Goal: Task Accomplishment & Management: Complete application form

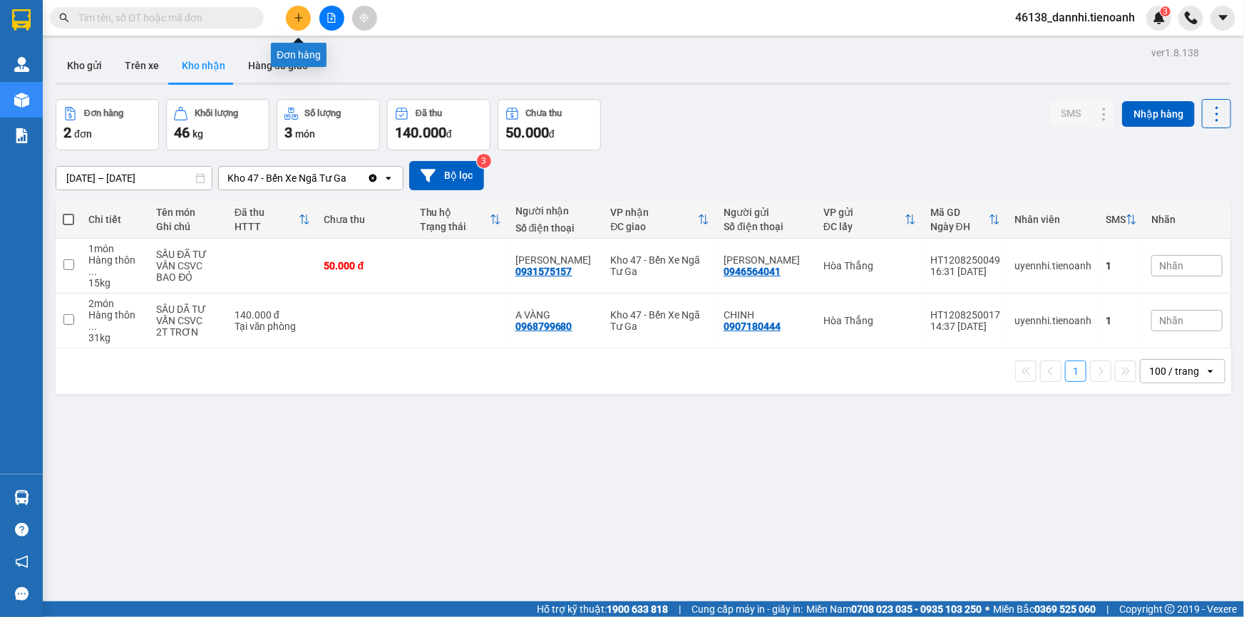
click at [297, 21] on icon "plus" at bounding box center [299, 18] width 10 height 10
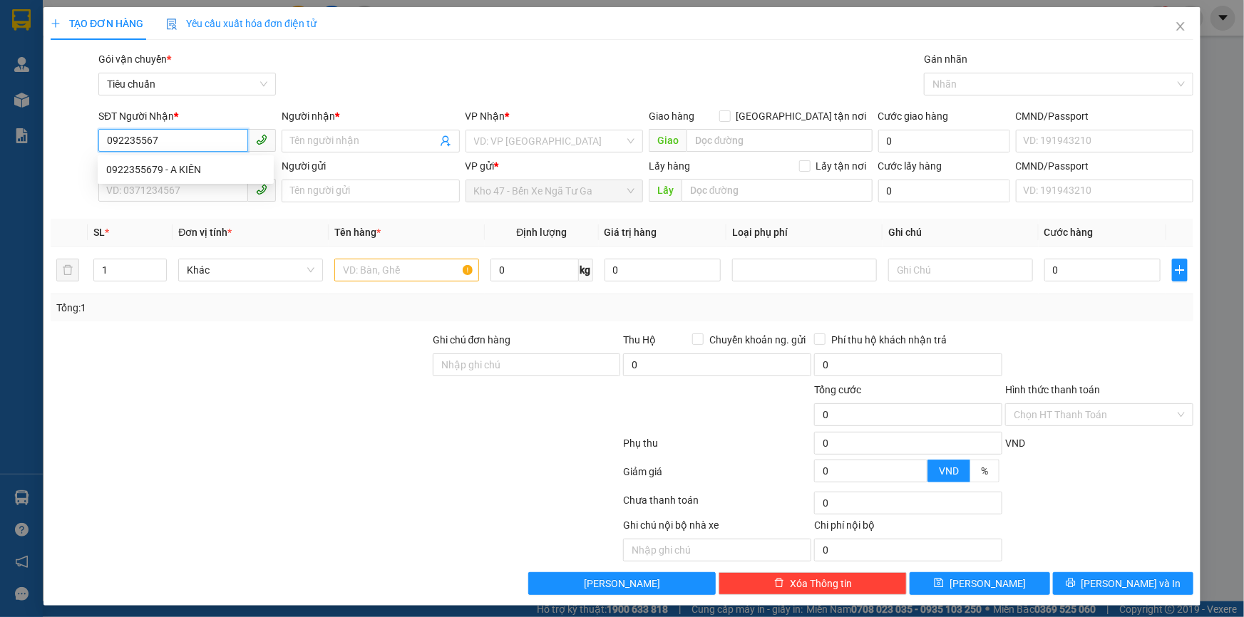
type input "0922355679"
click at [195, 172] on div "0922355679 - A KIÊN" at bounding box center [185, 170] width 159 height 16
type input "A KIÊN"
type input "60.000"
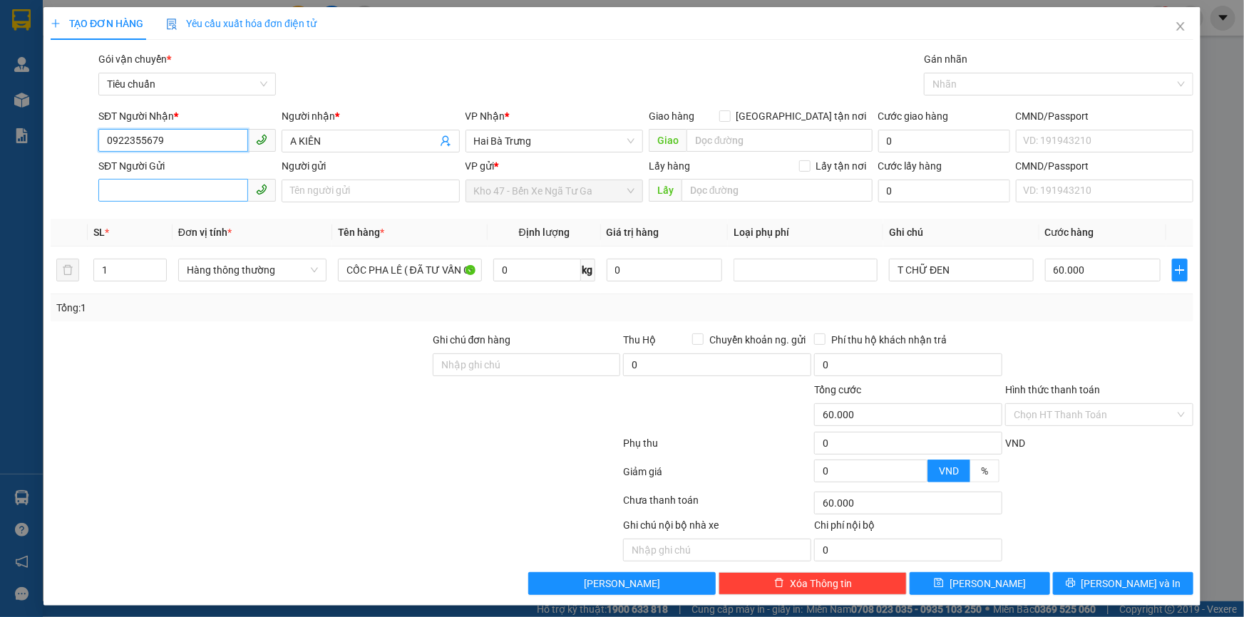
type input "0922355679"
click at [206, 185] on input "SĐT Người Gửi" at bounding box center [173, 190] width 150 height 23
click at [158, 192] on input "SĐT Người Gửi" at bounding box center [173, 190] width 150 height 23
click at [168, 212] on div "0936683539 - A TUẤN" at bounding box center [185, 220] width 159 height 16
type input "0936683539"
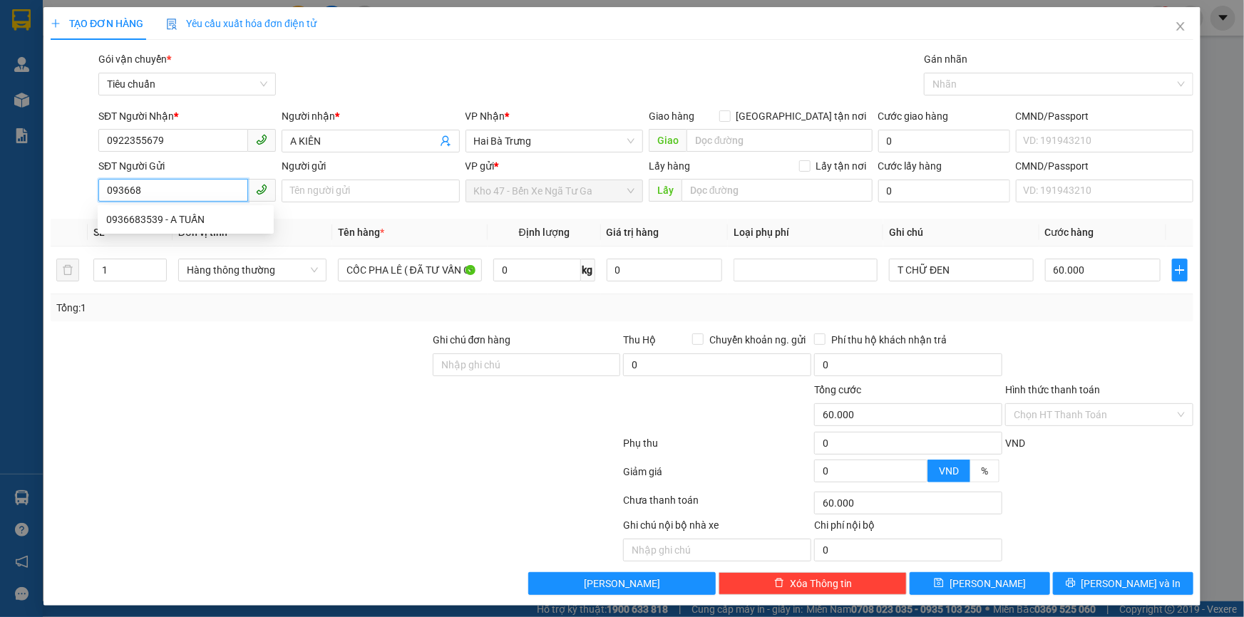
type input "A TUẤN"
type input "0936683539"
click at [202, 342] on div at bounding box center [240, 357] width 382 height 50
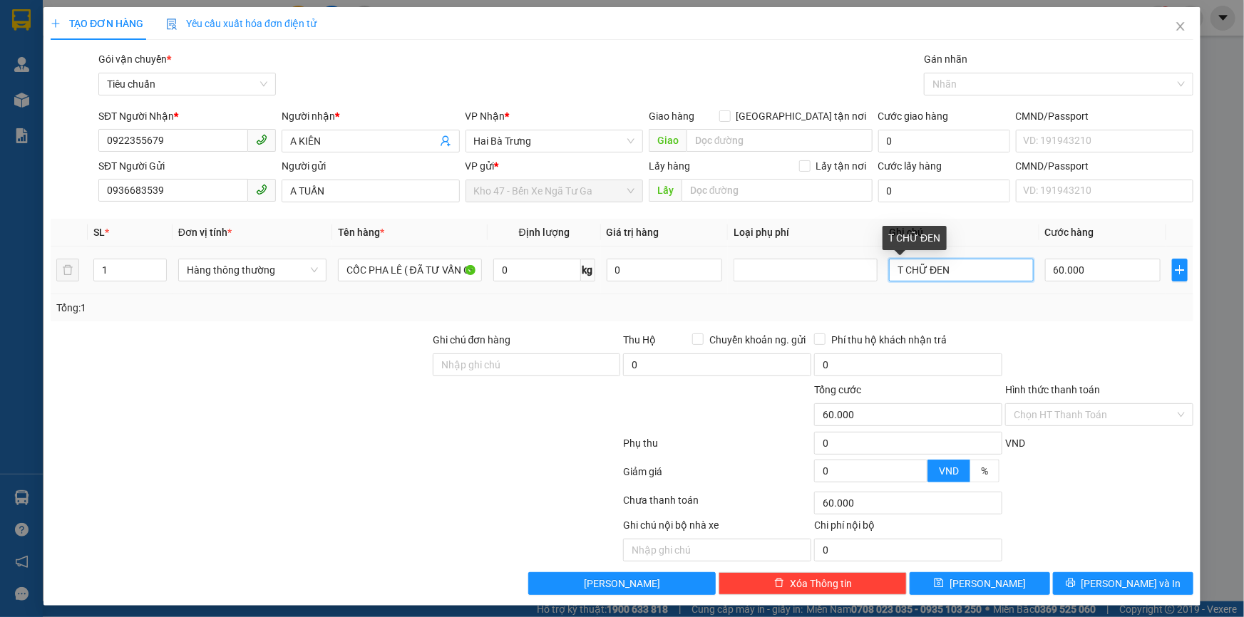
drag, startPoint x: 892, startPoint y: 269, endPoint x: 827, endPoint y: 282, distance: 66.1
click at [827, 282] on tr "1 Hàng thông thường CỐC PHA LÊ ( ĐÃ TƯ VẤN CHÍNH SÁCH VẬN CHUYỂN ) 0 kg 0 T CHỮ…" at bounding box center [622, 271] width 1143 height 48
drag, startPoint x: 897, startPoint y: 277, endPoint x: 866, endPoint y: 274, distance: 31.5
click at [866, 274] on tr "1 Hàng thông thường CỐC PHA LÊ ( ĐÃ TƯ VẤN CHÍNH SÁCH VẬN CHUYỂN ) 0 kg 0 T CHỮ…" at bounding box center [622, 271] width 1143 height 48
type input "H CHỮ ĐEN"
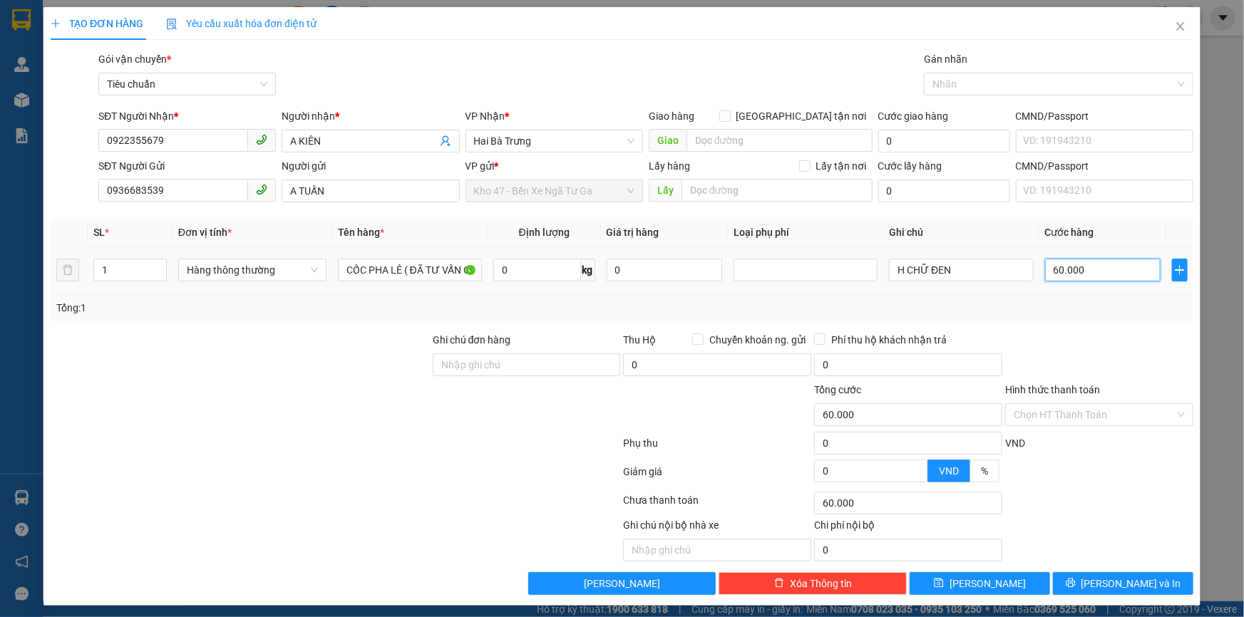
click at [1091, 272] on input "60.000" at bounding box center [1103, 270] width 116 height 23
type input "3"
type input "30"
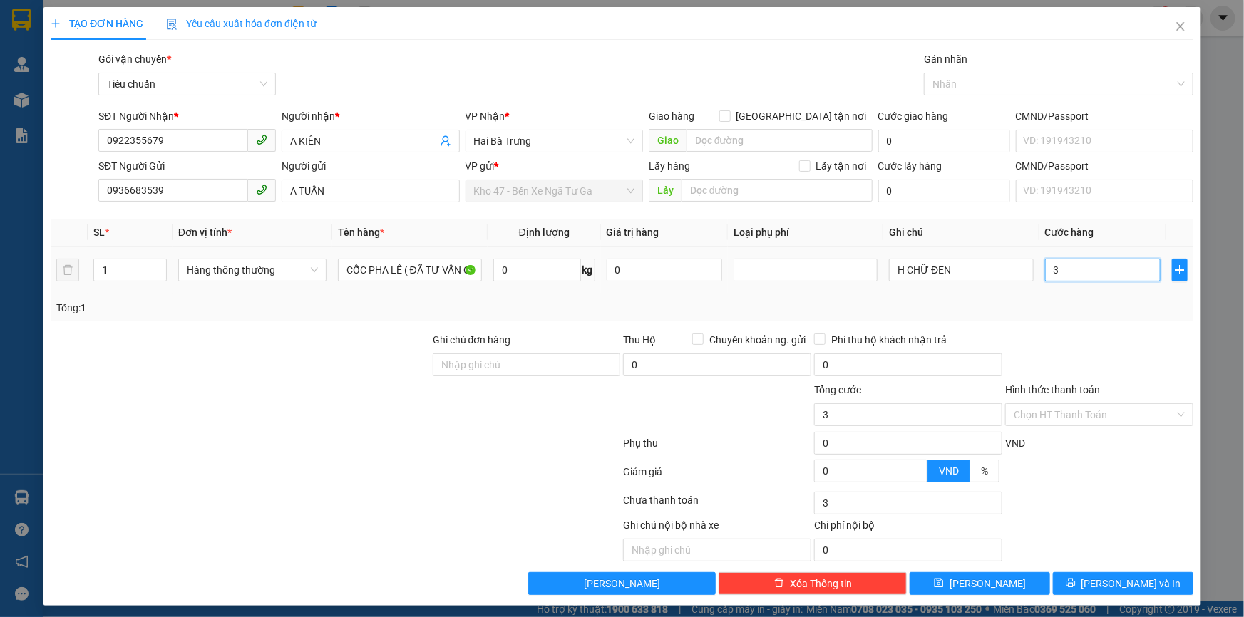
type input "30"
type input "30.000"
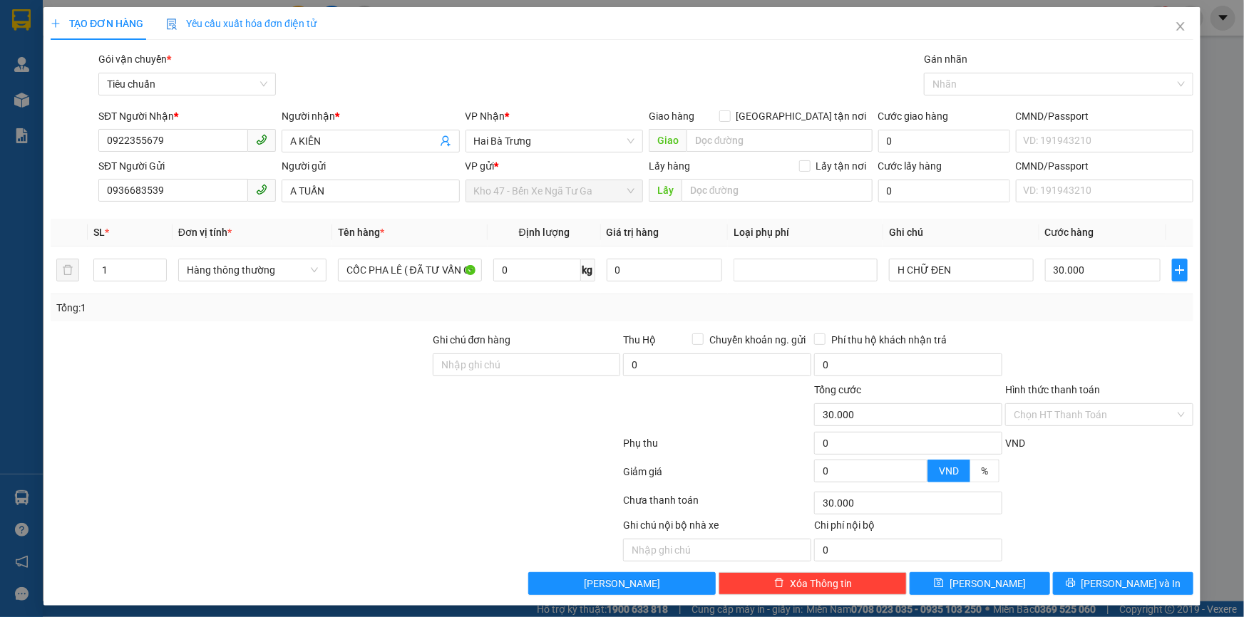
click at [1105, 332] on div at bounding box center [1099, 357] width 191 height 50
click at [1113, 586] on span "[PERSON_NAME] và In" at bounding box center [1131, 584] width 100 height 16
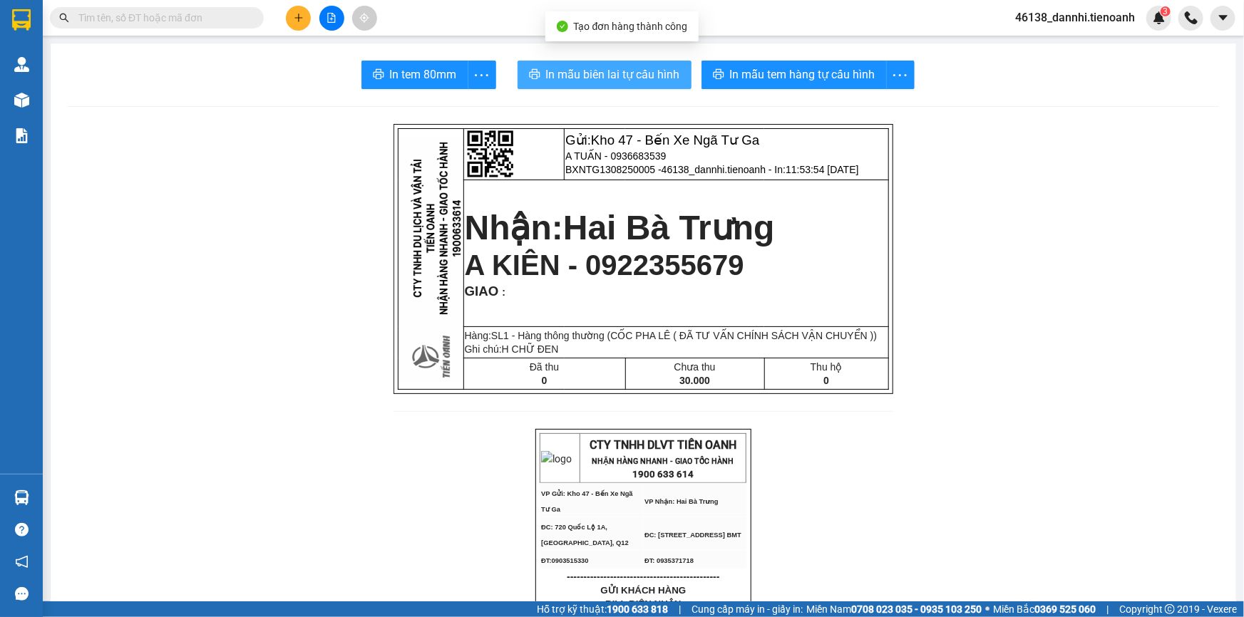
click at [639, 85] on button "In mẫu biên lai tự cấu hình" at bounding box center [604, 75] width 174 height 29
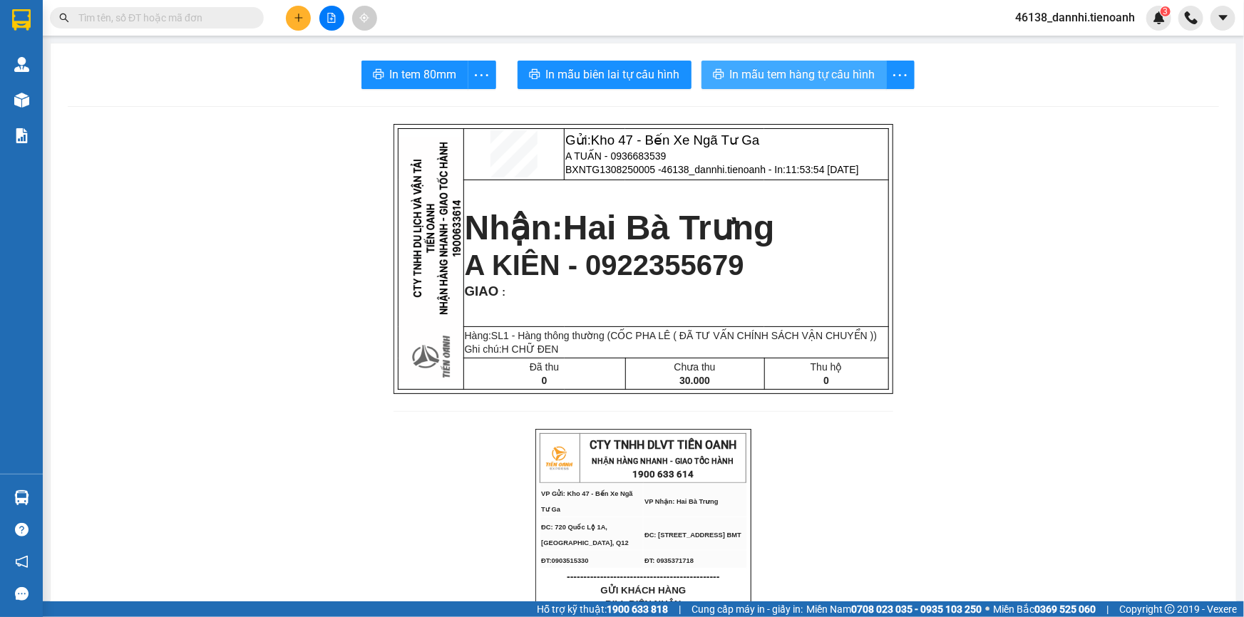
click at [785, 76] on span "In mẫu tem hàng tự cấu hình" at bounding box center [802, 75] width 145 height 18
click at [298, 26] on button at bounding box center [298, 18] width 25 height 25
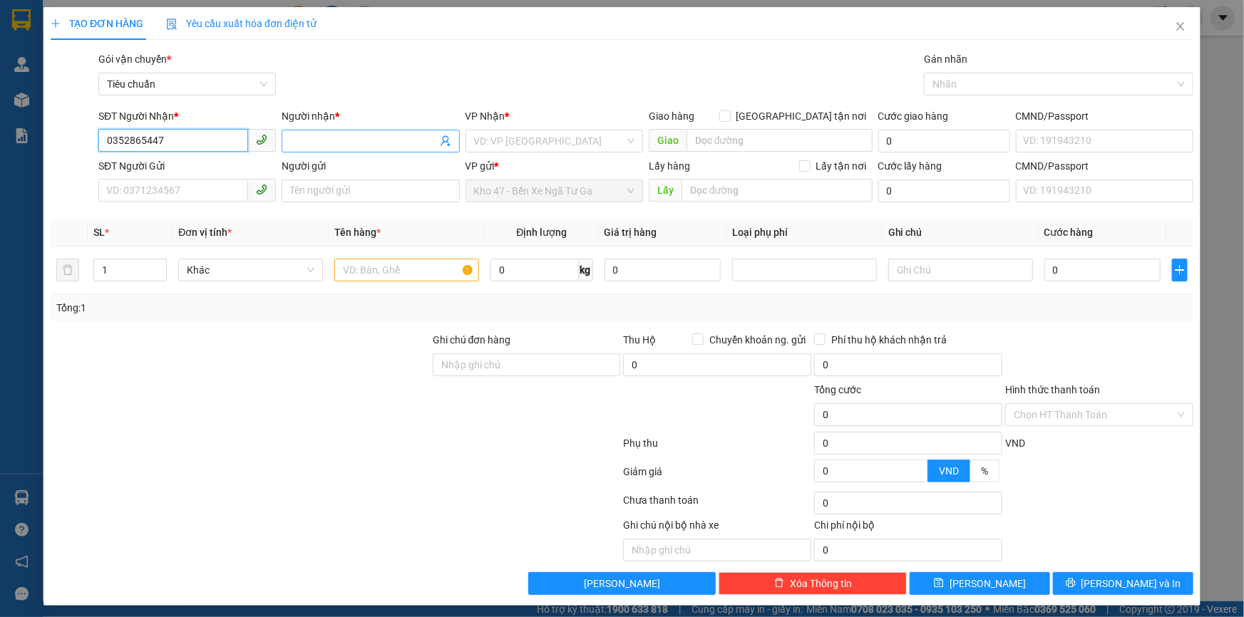
type input "0352865447"
click at [316, 133] on input "Người nhận *" at bounding box center [363, 141] width 146 height 16
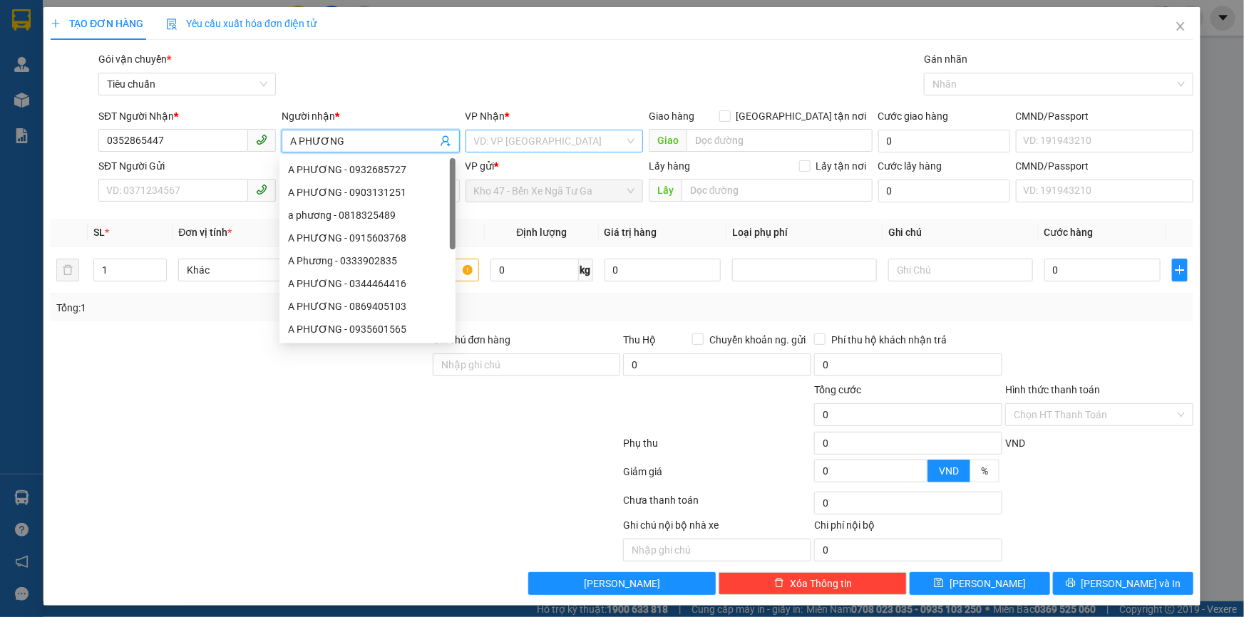
type input "A PHƯƠNG"
drag, startPoint x: 509, startPoint y: 140, endPoint x: 499, endPoint y: 140, distance: 10.0
click at [506, 140] on input "search" at bounding box center [549, 140] width 150 height 21
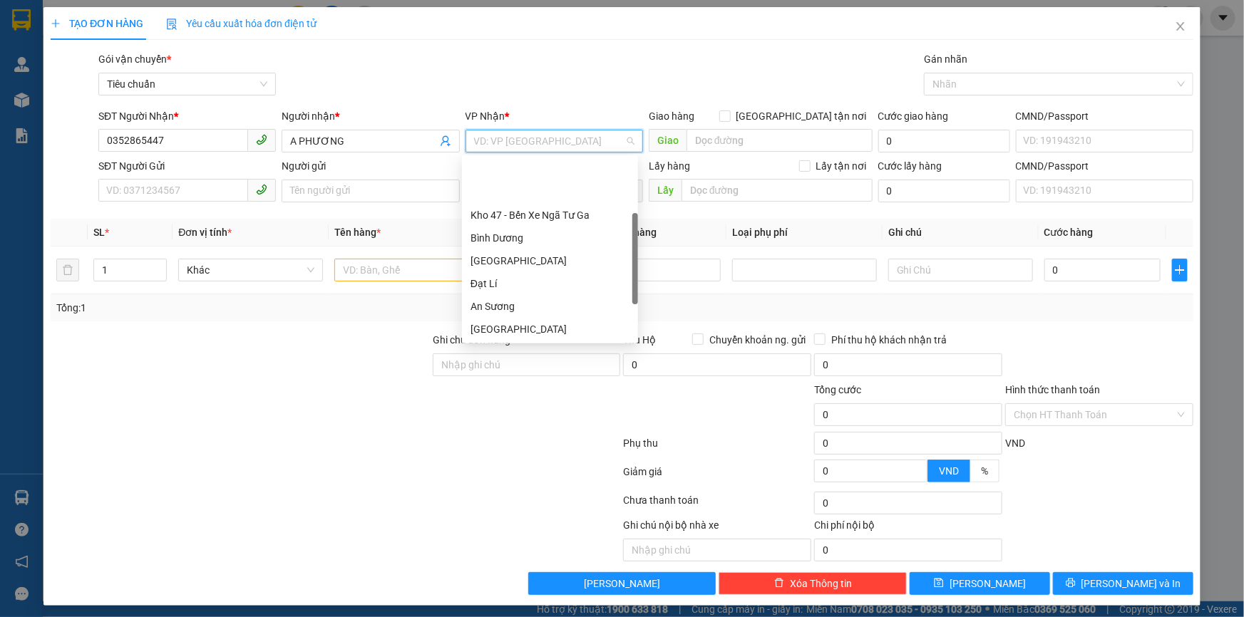
scroll to position [114, 0]
click at [532, 241] on div "Hai Bà Trưng" at bounding box center [549, 238] width 159 height 16
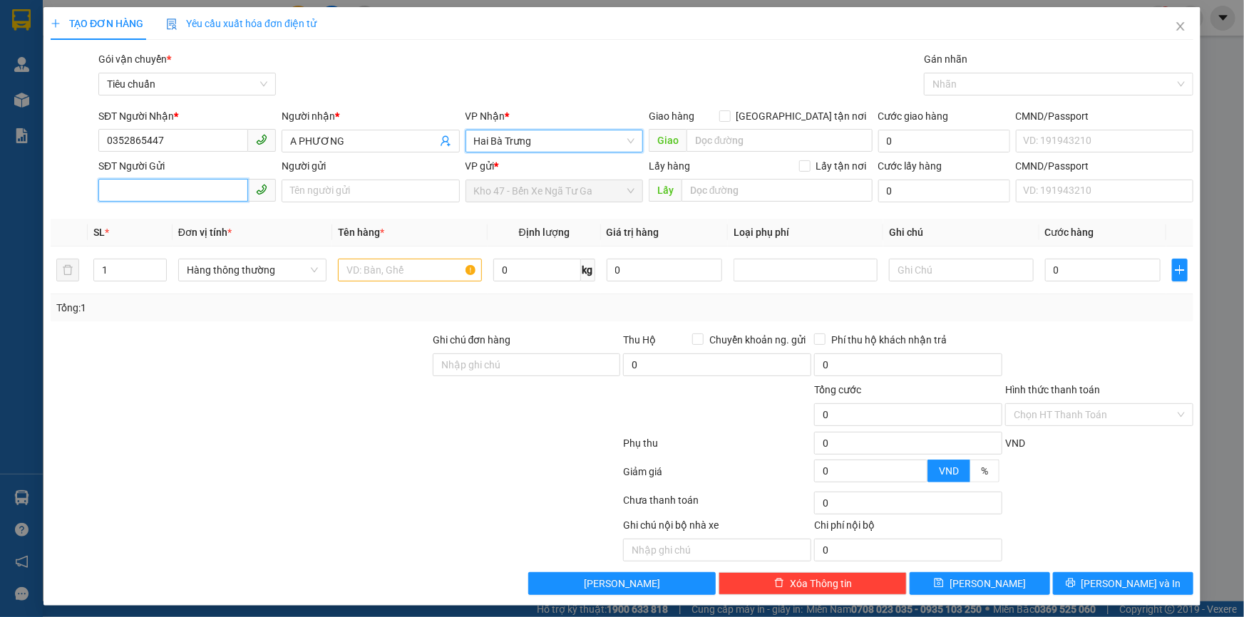
click at [212, 192] on input "SĐT Người Gửi" at bounding box center [173, 190] width 150 height 23
type input "0936004262"
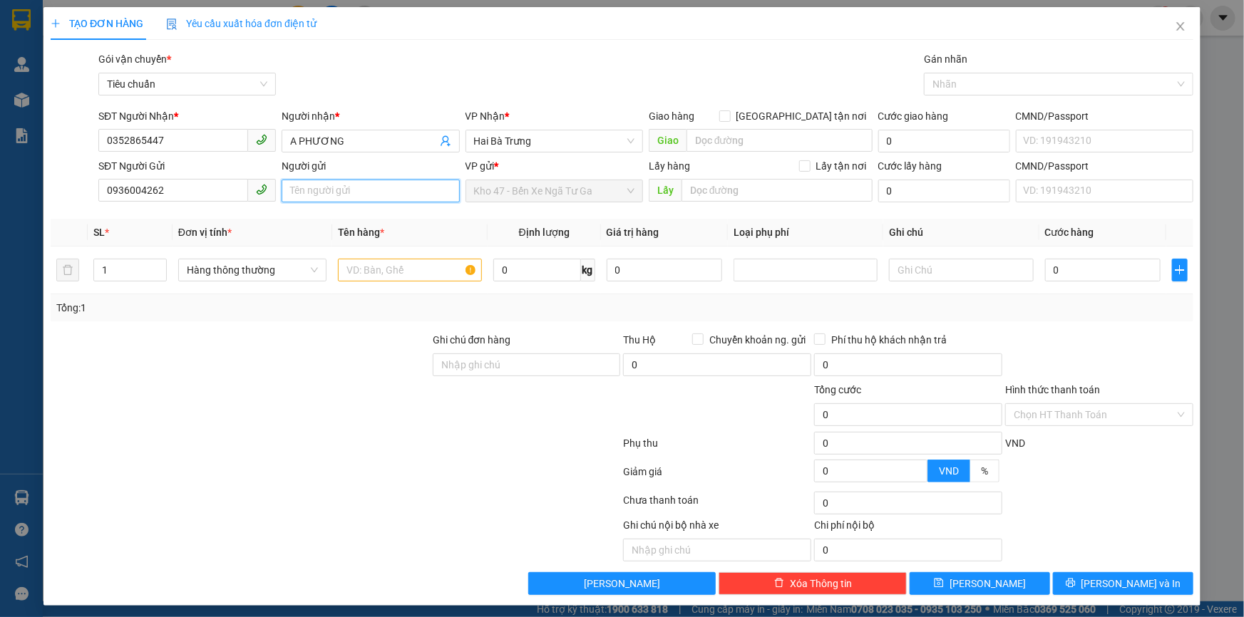
click at [328, 190] on input "Người gửi" at bounding box center [370, 191] width 177 height 23
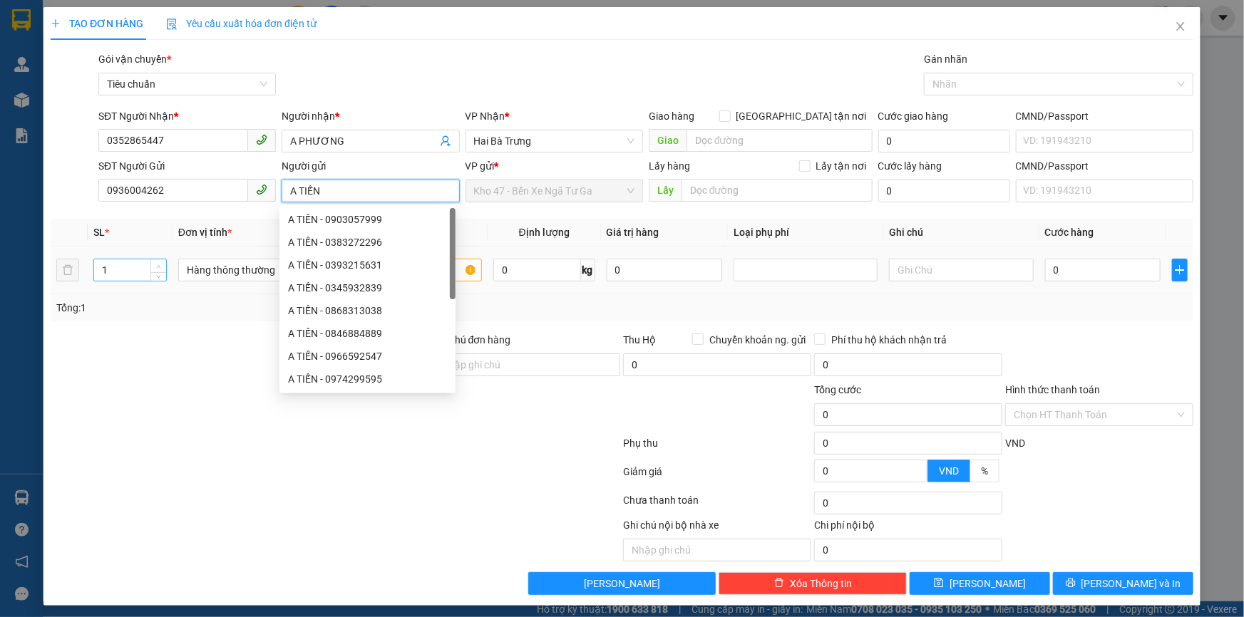
type input "A TIẾN"
type input "2"
click at [155, 259] on span "Increase Value" at bounding box center [158, 265] width 16 height 13
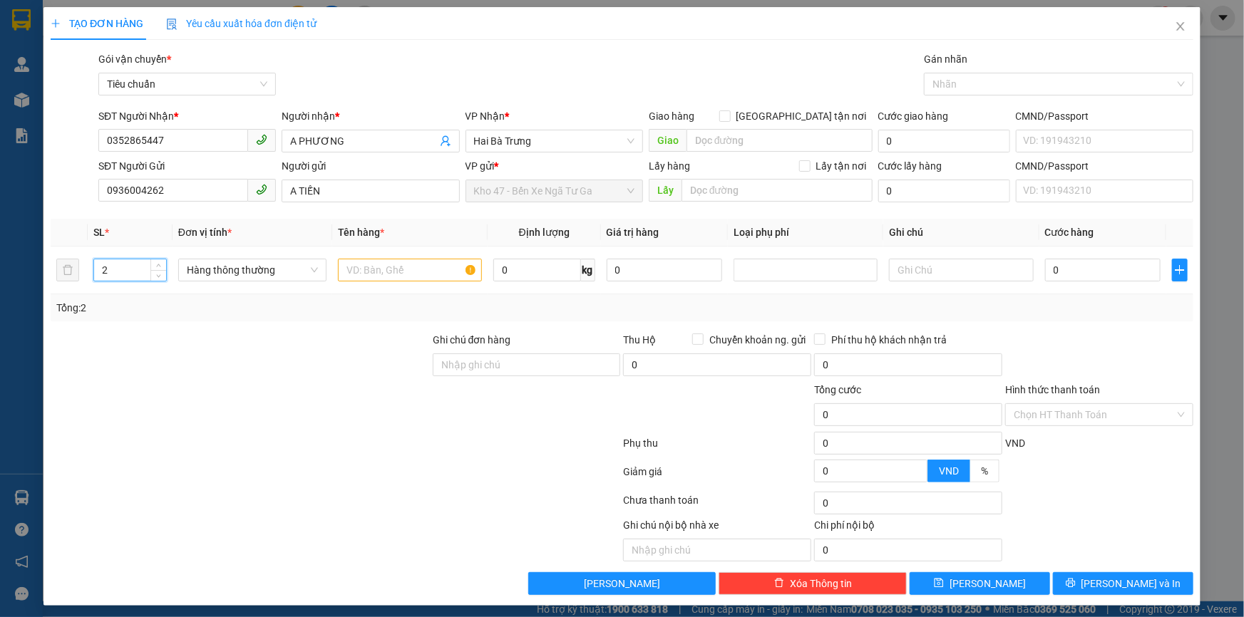
drag, startPoint x: 165, startPoint y: 334, endPoint x: 244, endPoint y: 294, distance: 89.6
click at [166, 334] on div at bounding box center [240, 357] width 382 height 50
click at [422, 275] on input "text" at bounding box center [410, 270] width 144 height 23
type input "THUỐC THÚ Ý ( ĐÃ TƯ VẤN CHÍNH SÁCH VẬN CHUYỂN )"
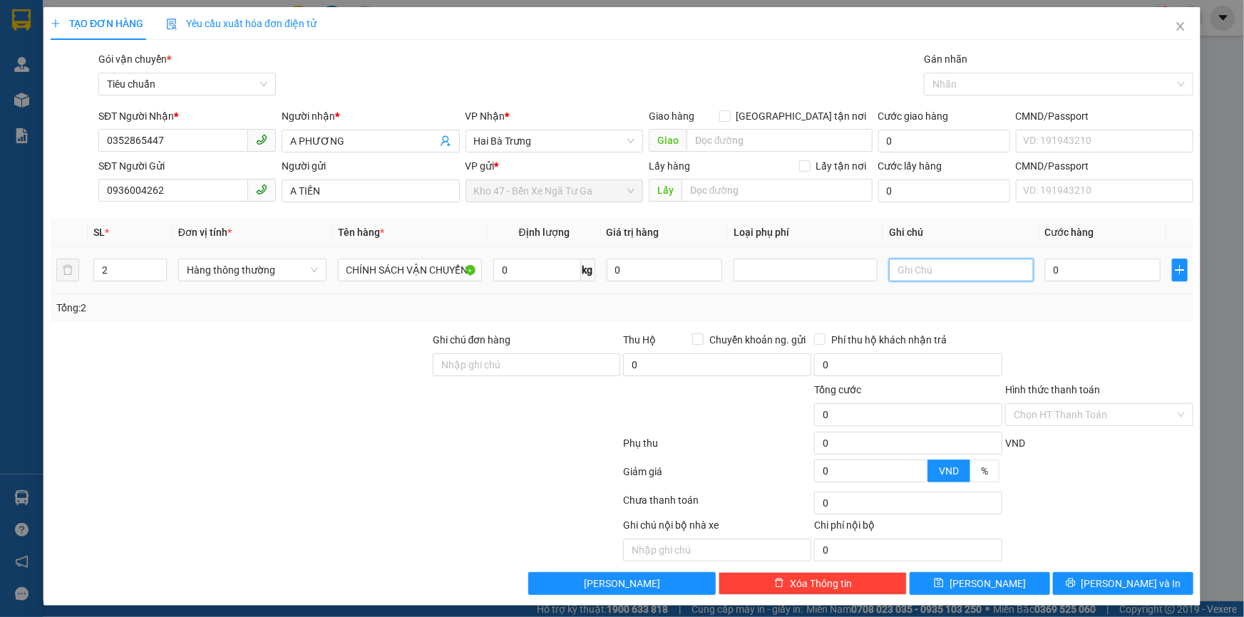
click at [889, 273] on input "text" at bounding box center [961, 270] width 144 height 23
type input "2T CHỮ ĐỎ"
click at [520, 275] on input "0" at bounding box center [537, 270] width 88 height 23
type input "28"
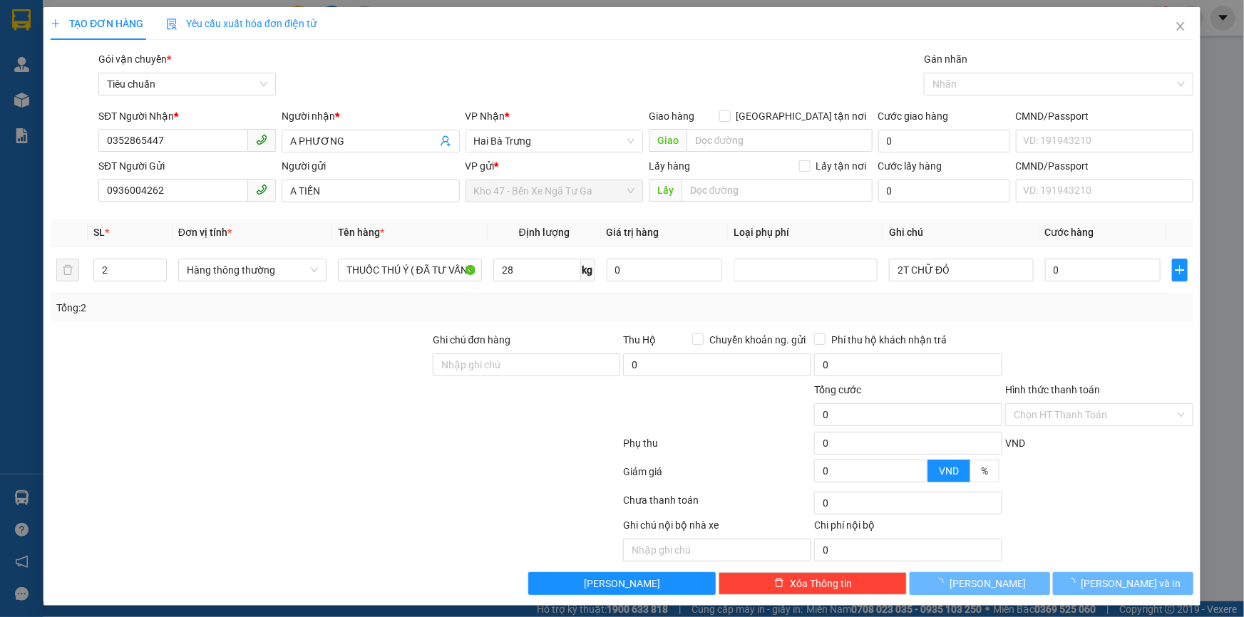
click at [530, 302] on div "Tổng: 2" at bounding box center [621, 308] width 1131 height 16
type input "65.000"
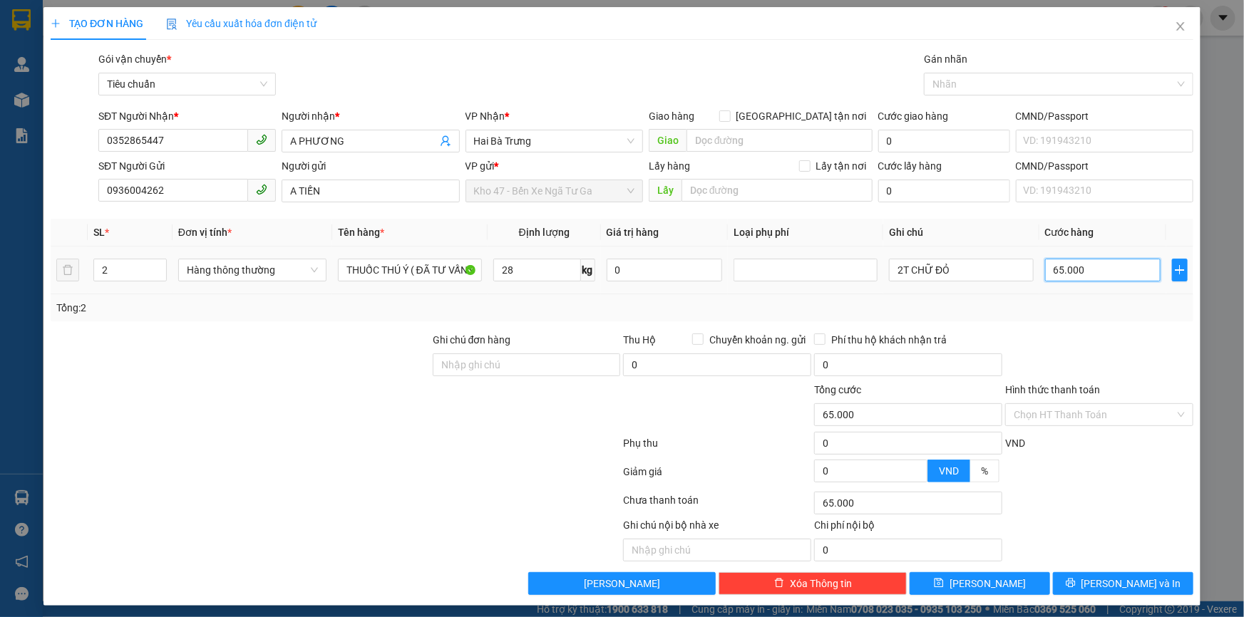
click at [1090, 271] on input "65.000" at bounding box center [1103, 270] width 116 height 23
type input "1"
type input "14"
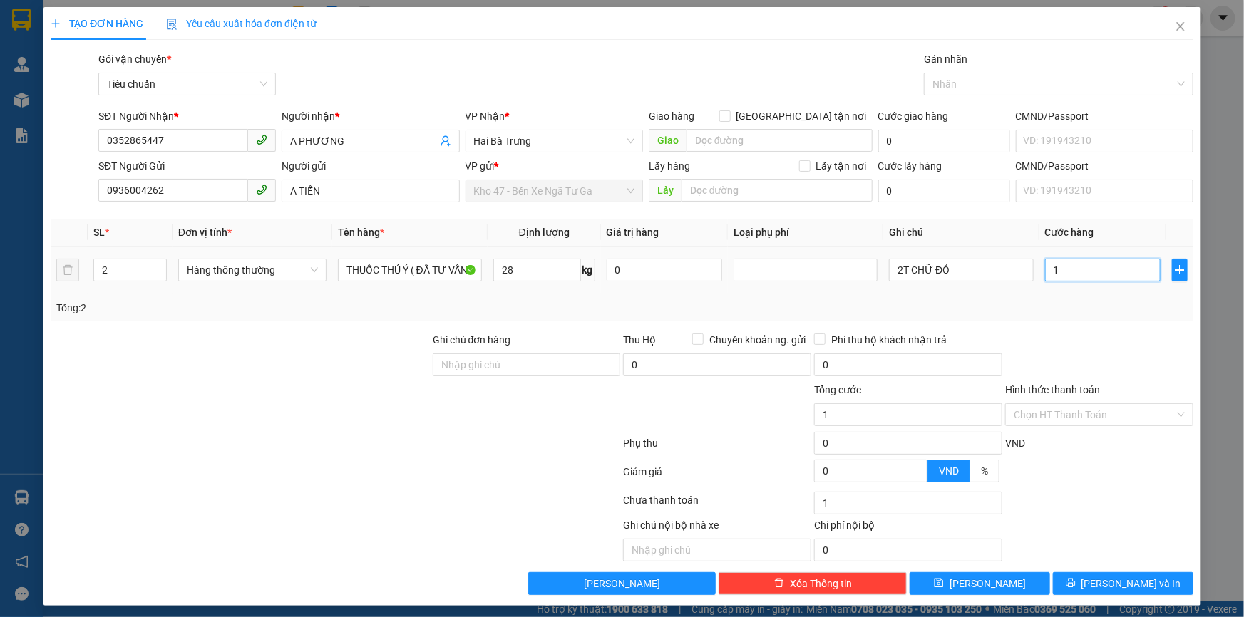
type input "14"
type input "140"
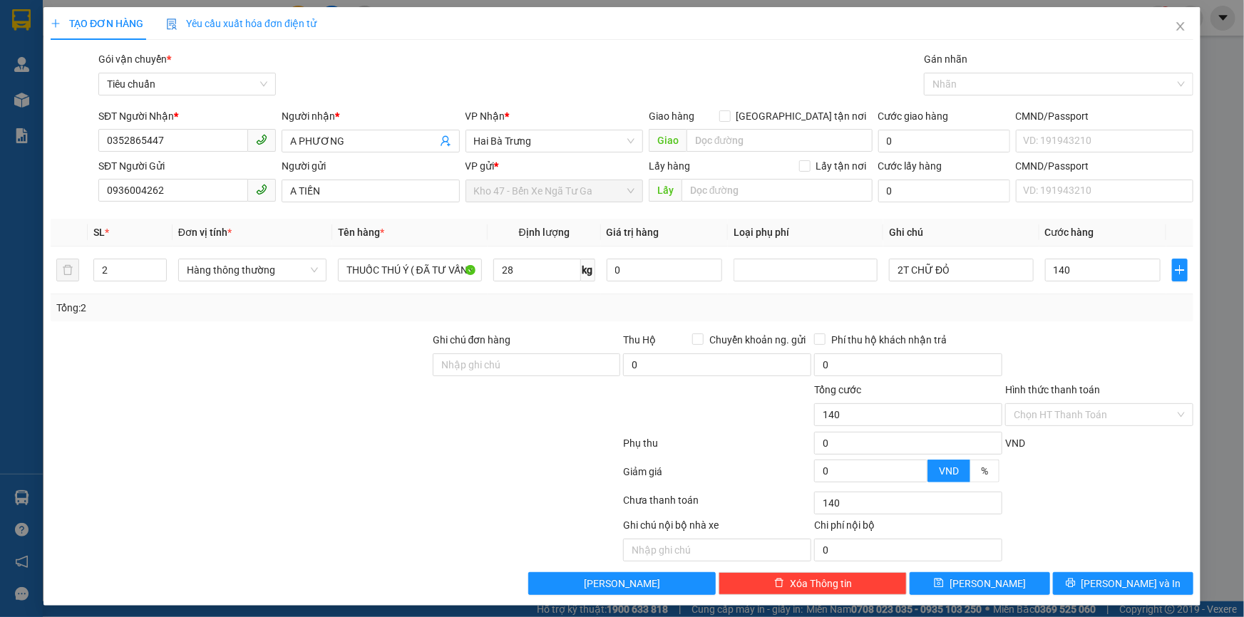
type input "140.000"
click at [1093, 391] on div "Hình thức thanh toán" at bounding box center [1099, 392] width 188 height 21
click at [1084, 421] on input "Hình thức thanh toán" at bounding box center [1094, 414] width 161 height 21
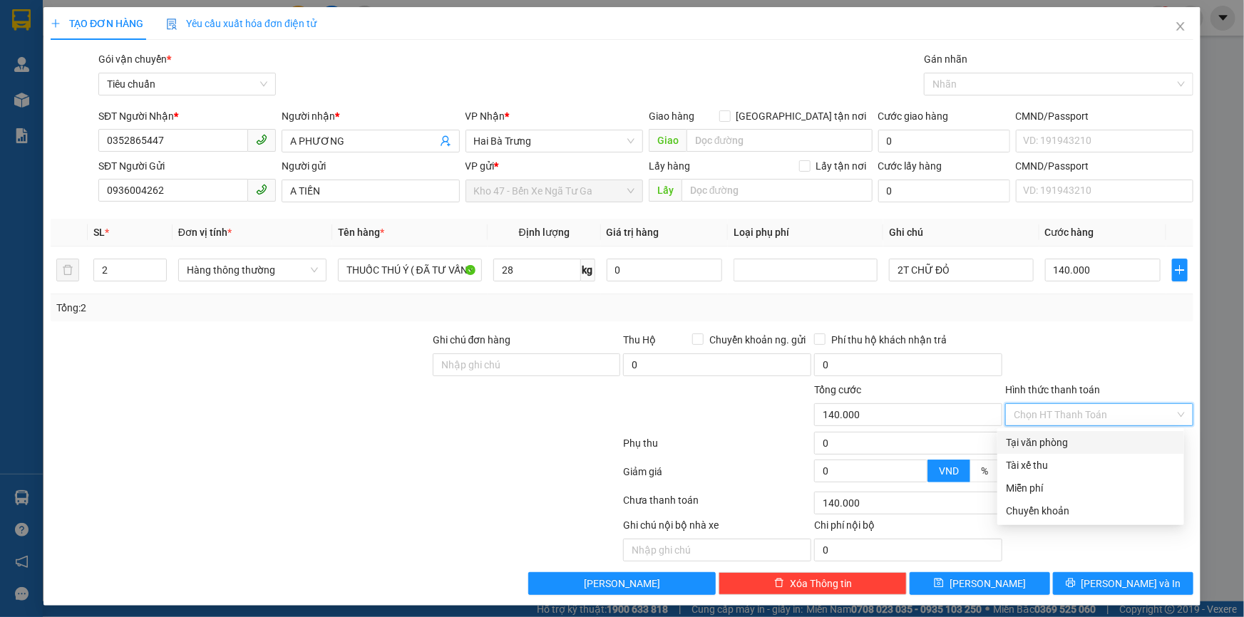
click at [1083, 445] on div "Tại văn phòng" at bounding box center [1091, 443] width 170 height 16
type input "0"
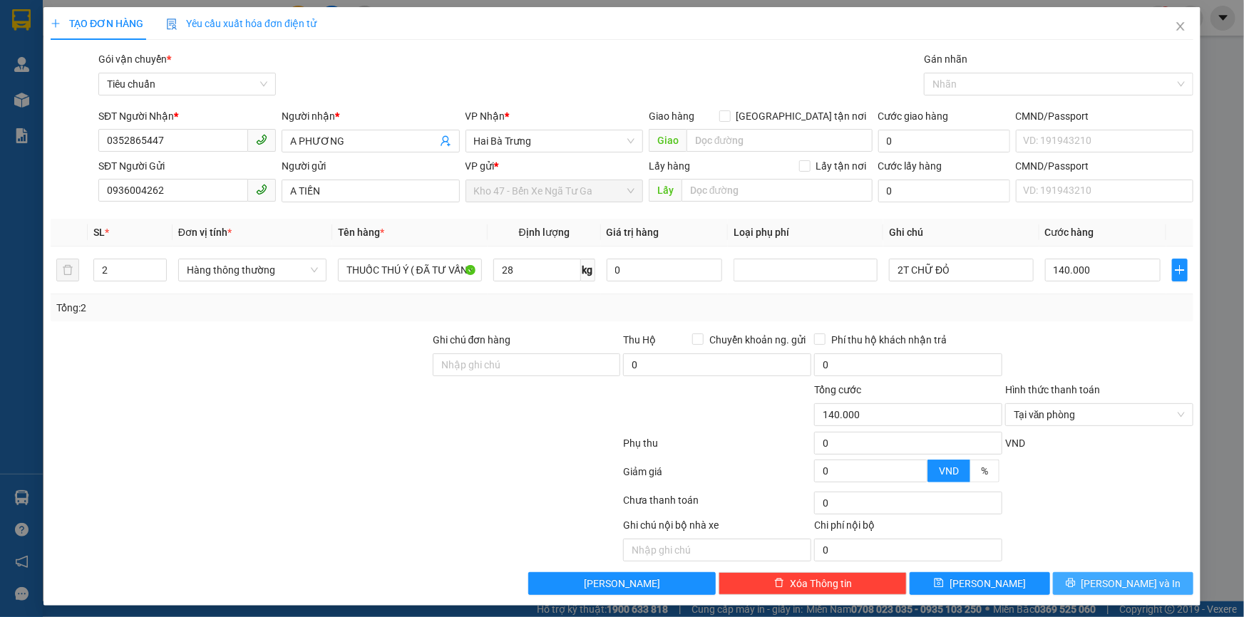
click at [1076, 580] on icon "printer" at bounding box center [1071, 583] width 10 height 10
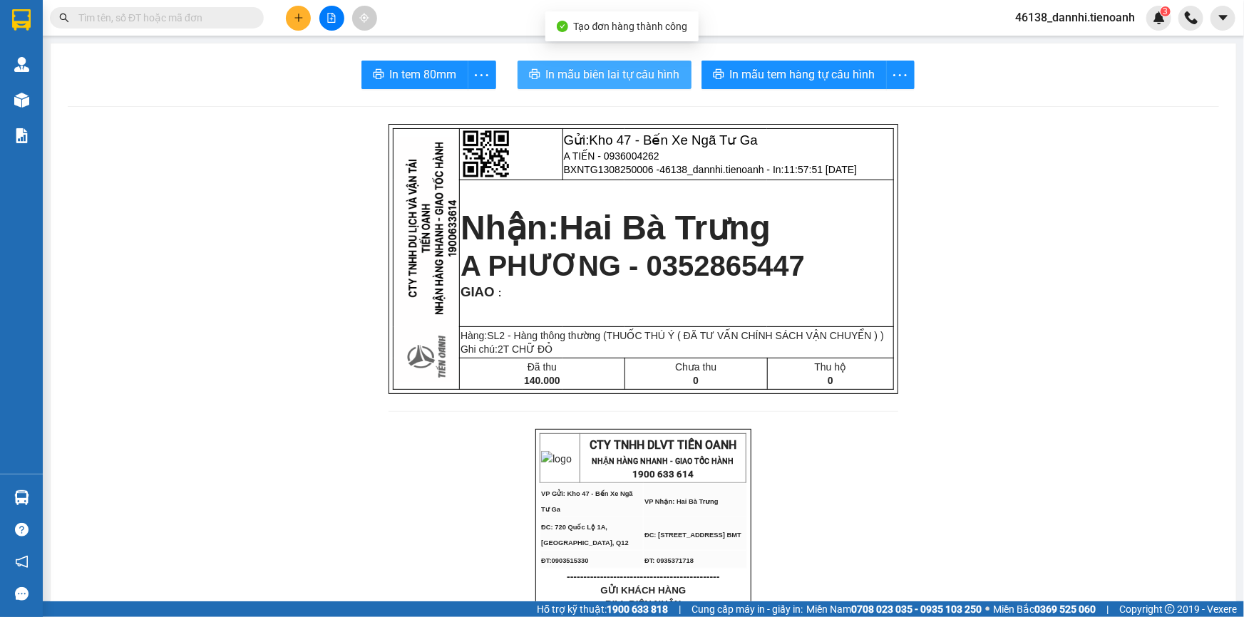
click at [634, 85] on button "In mẫu biên lai tự cấu hình" at bounding box center [604, 75] width 174 height 29
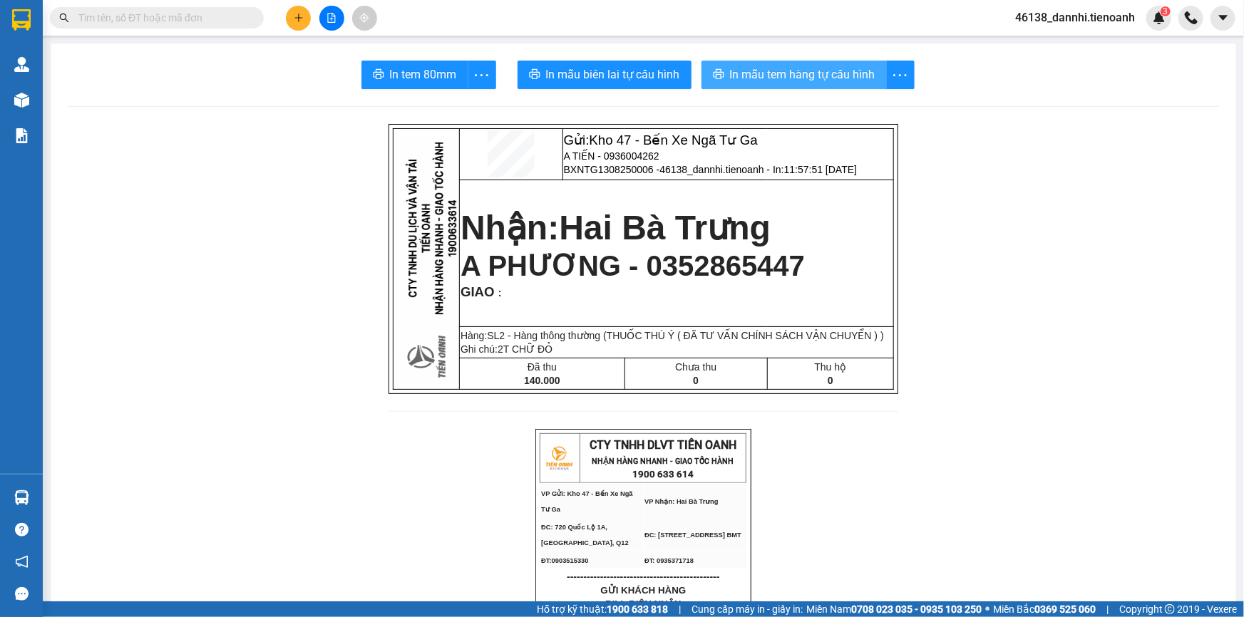
click at [775, 66] on span "In mẫu tem hàng tự cấu hình" at bounding box center [802, 75] width 145 height 18
click at [838, 66] on span "In mẫu tem hàng tự cấu hình" at bounding box center [802, 75] width 145 height 18
